Goal: Find specific page/section: Find specific page/section

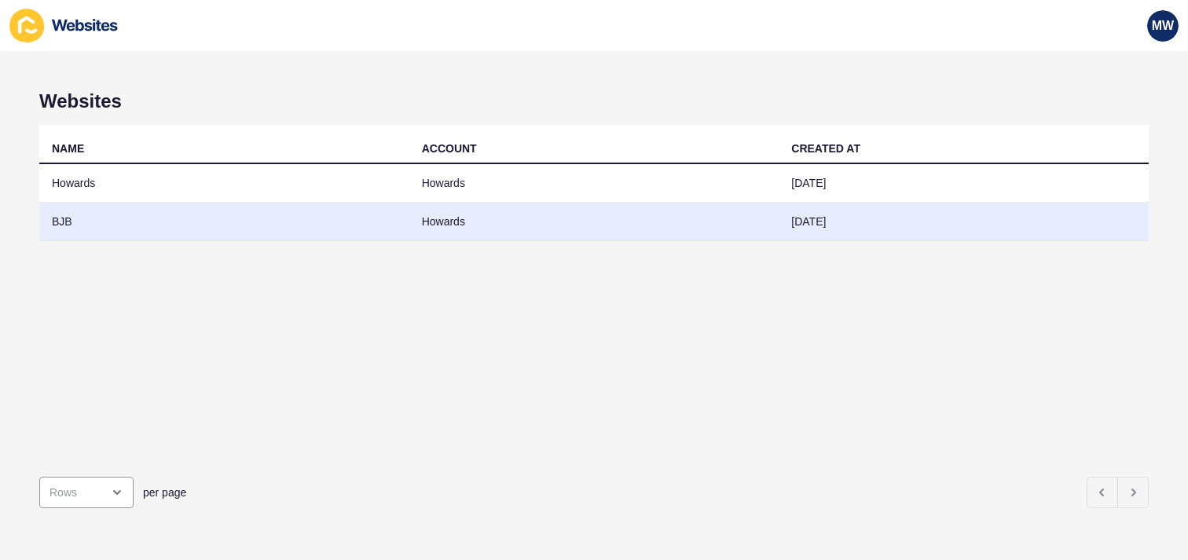
click at [203, 229] on td "BJB" at bounding box center [224, 222] width 370 height 39
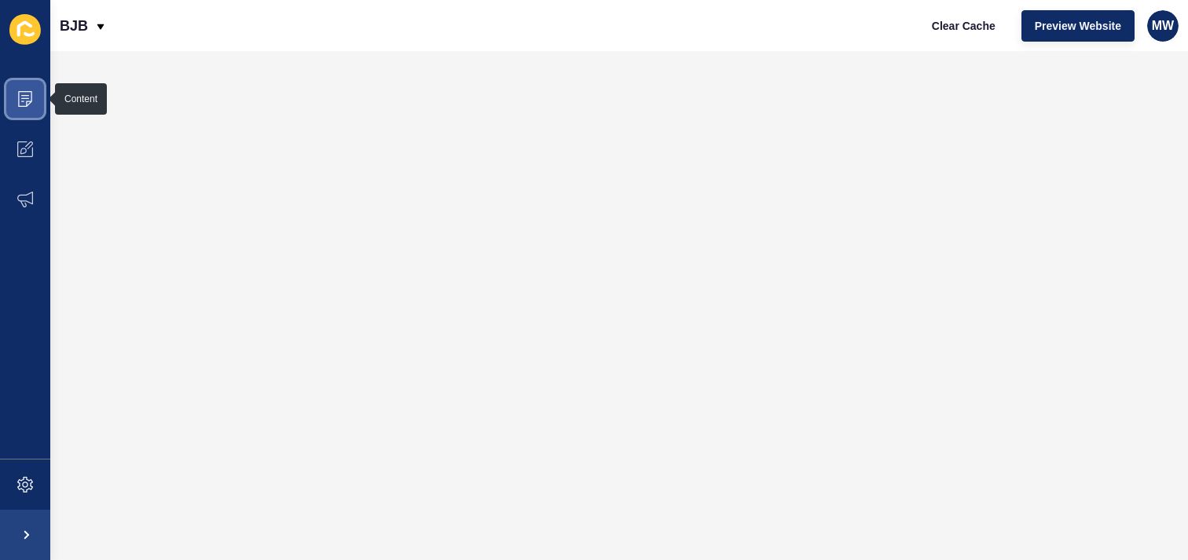
click at [42, 92] on span at bounding box center [25, 99] width 50 height 50
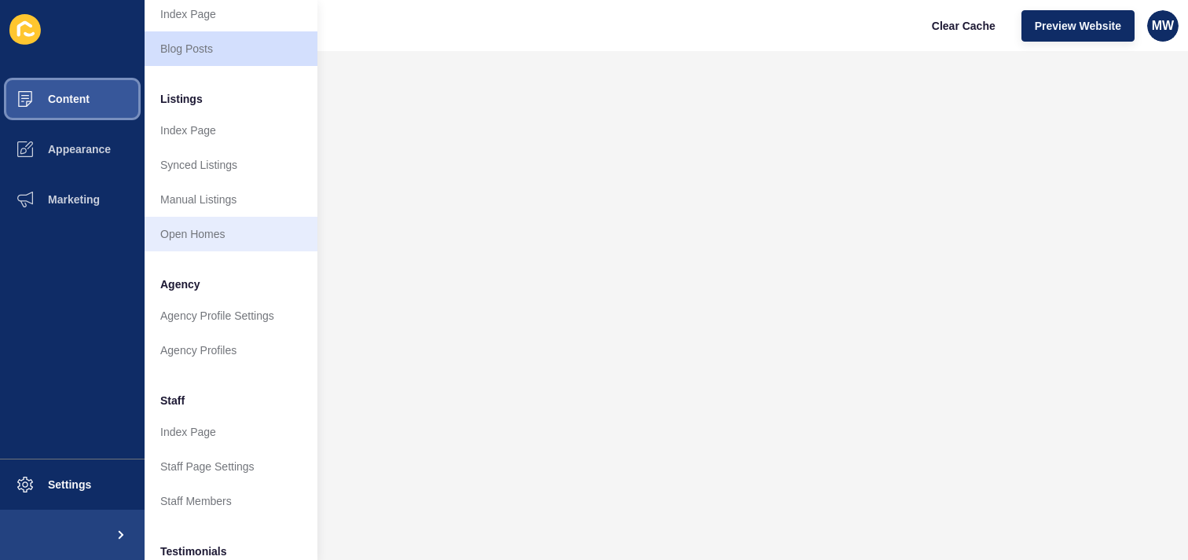
scroll to position [297, 0]
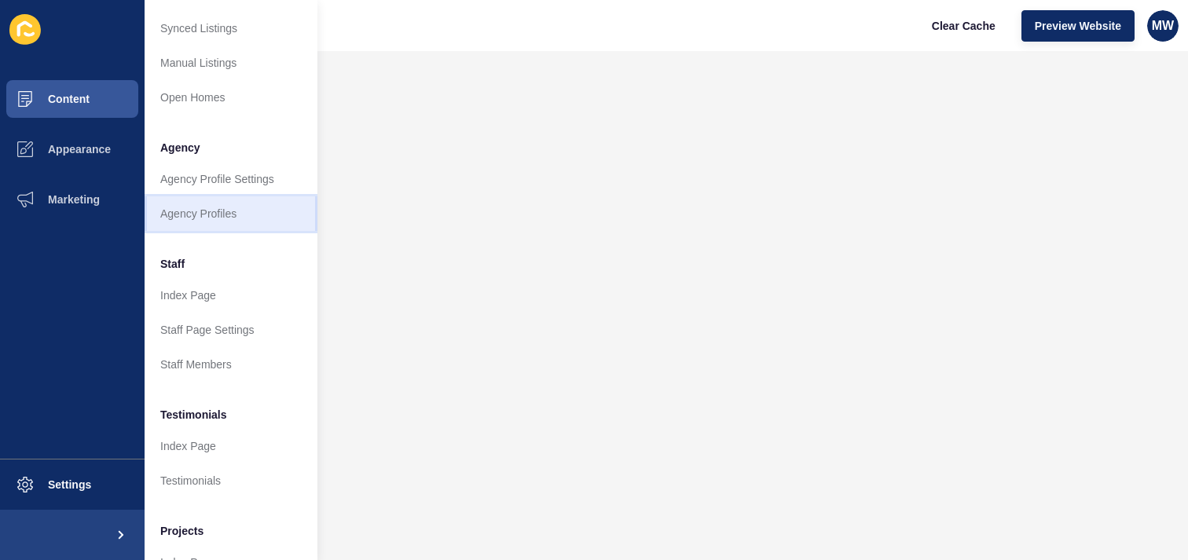
click at [259, 216] on link "Agency Profiles" at bounding box center [231, 214] width 173 height 35
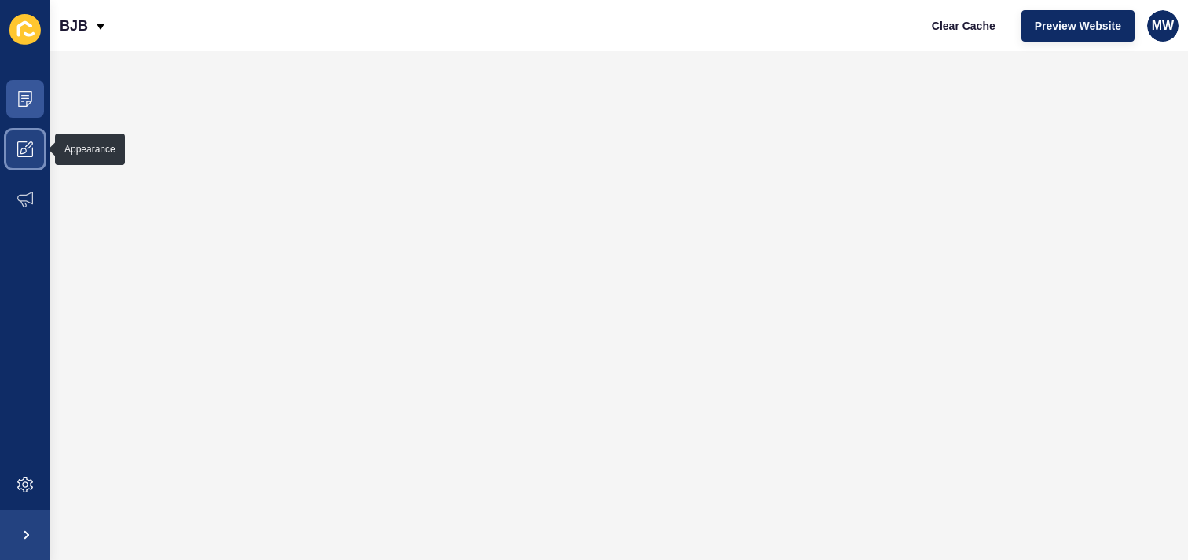
click at [32, 145] on icon at bounding box center [25, 149] width 16 height 16
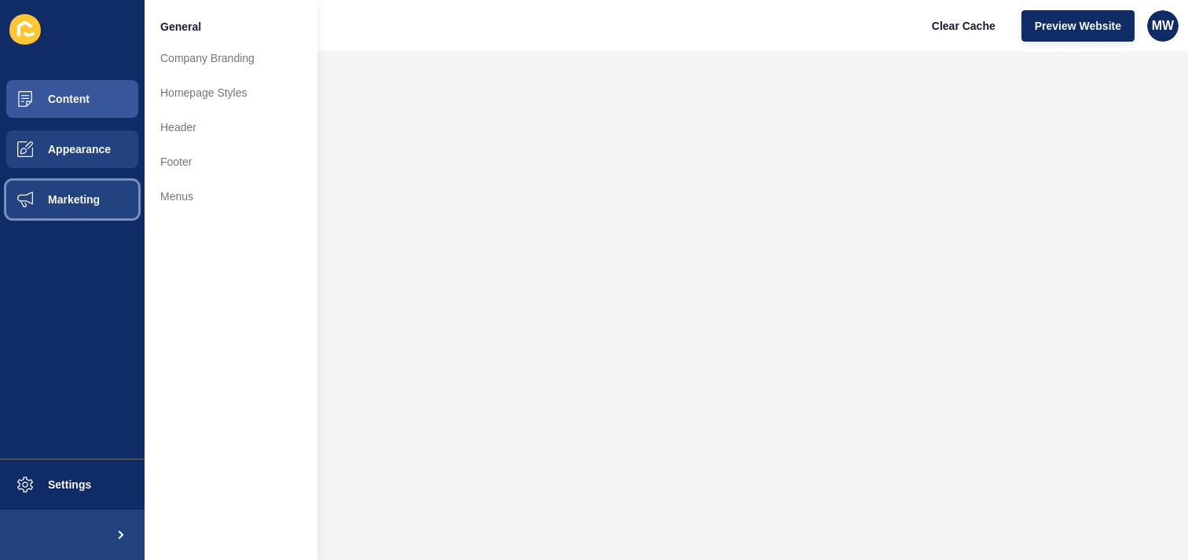
click at [52, 197] on span "Marketing" at bounding box center [49, 199] width 102 height 13
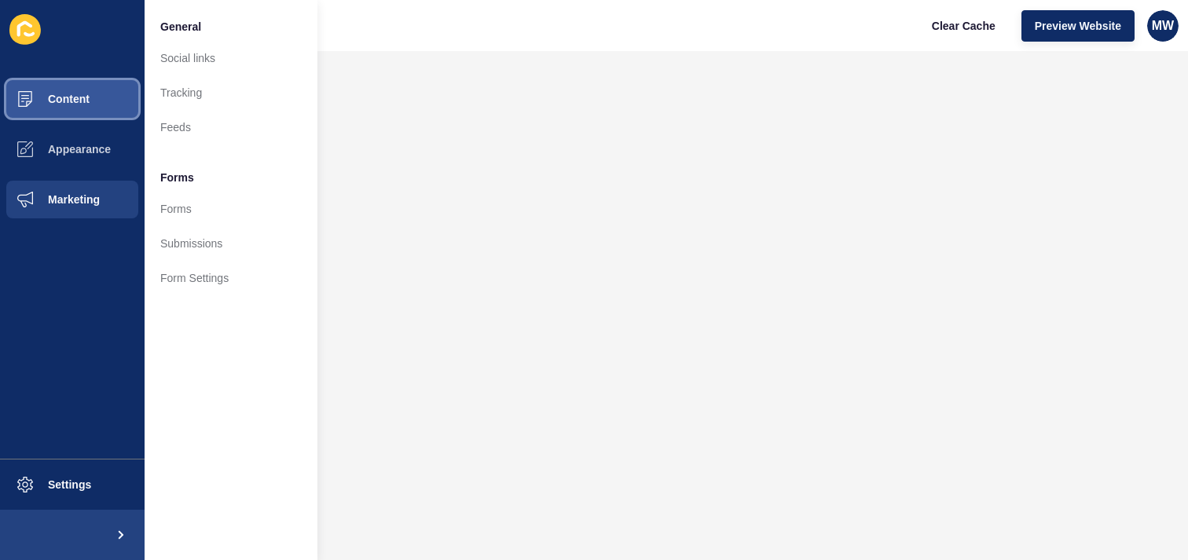
click at [97, 112] on button "Content" at bounding box center [72, 99] width 145 height 50
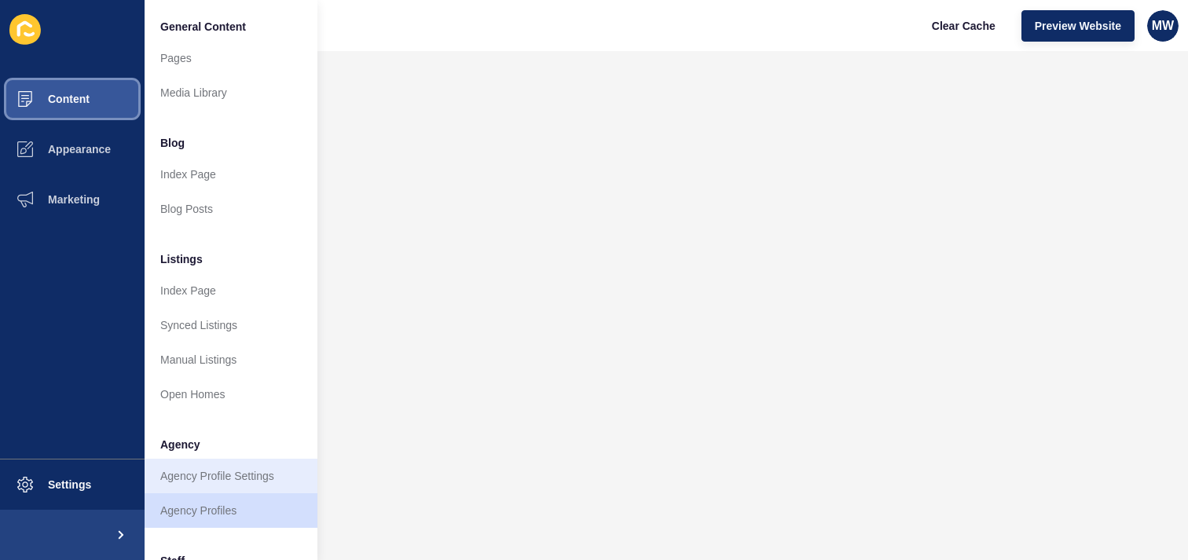
scroll to position [167, 0]
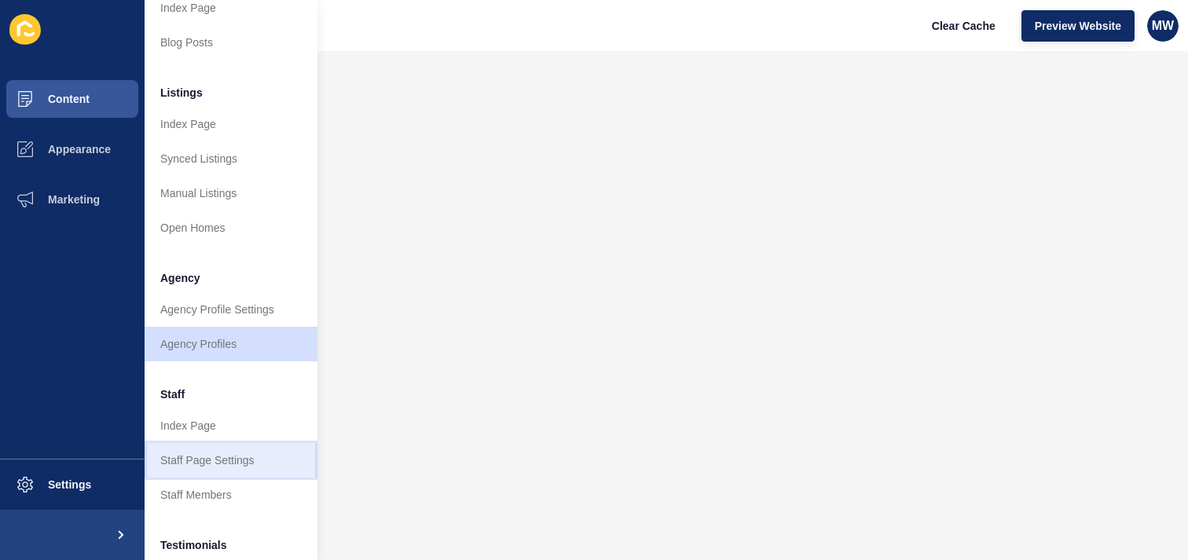
click at [236, 461] on link "Staff Page Settings" at bounding box center [231, 460] width 173 height 35
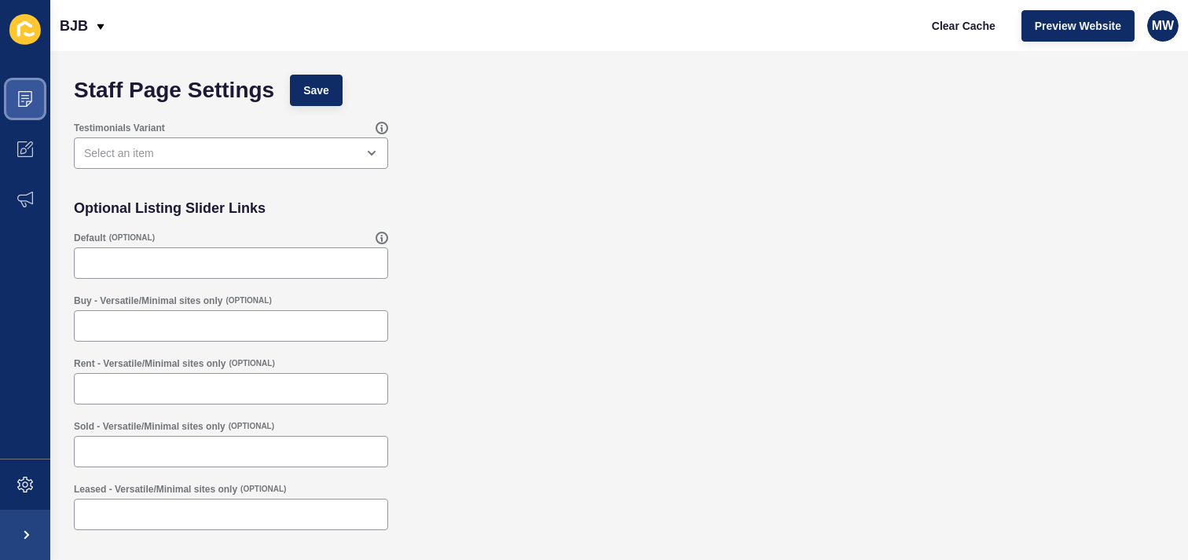
click at [28, 95] on icon at bounding box center [25, 95] width 8 height 1
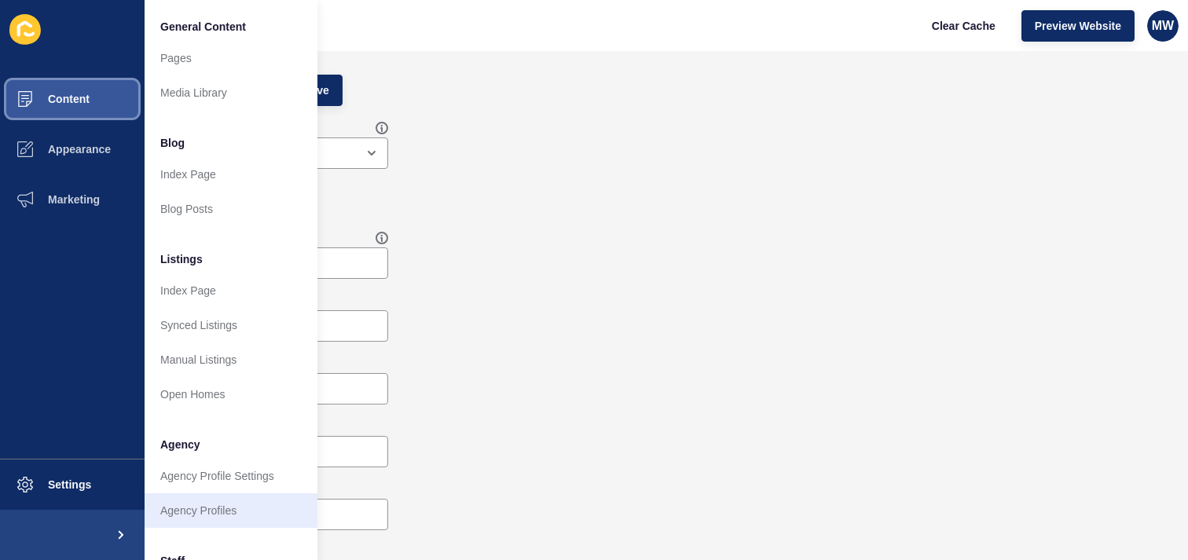
scroll to position [222, 0]
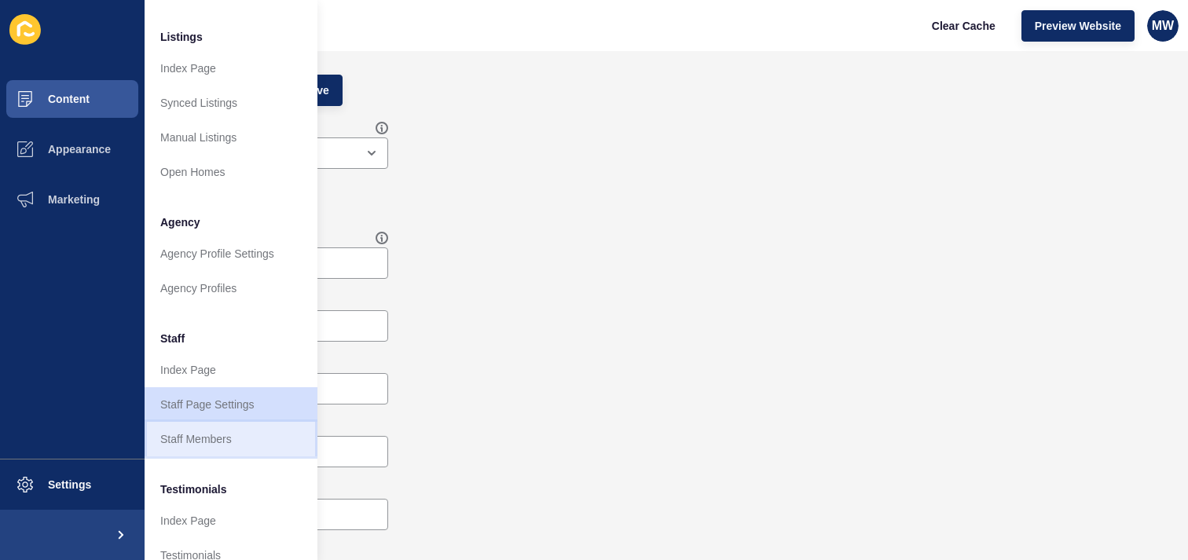
click at [205, 428] on link "Staff Members" at bounding box center [231, 439] width 173 height 35
